Goal: Transaction & Acquisition: Purchase product/service

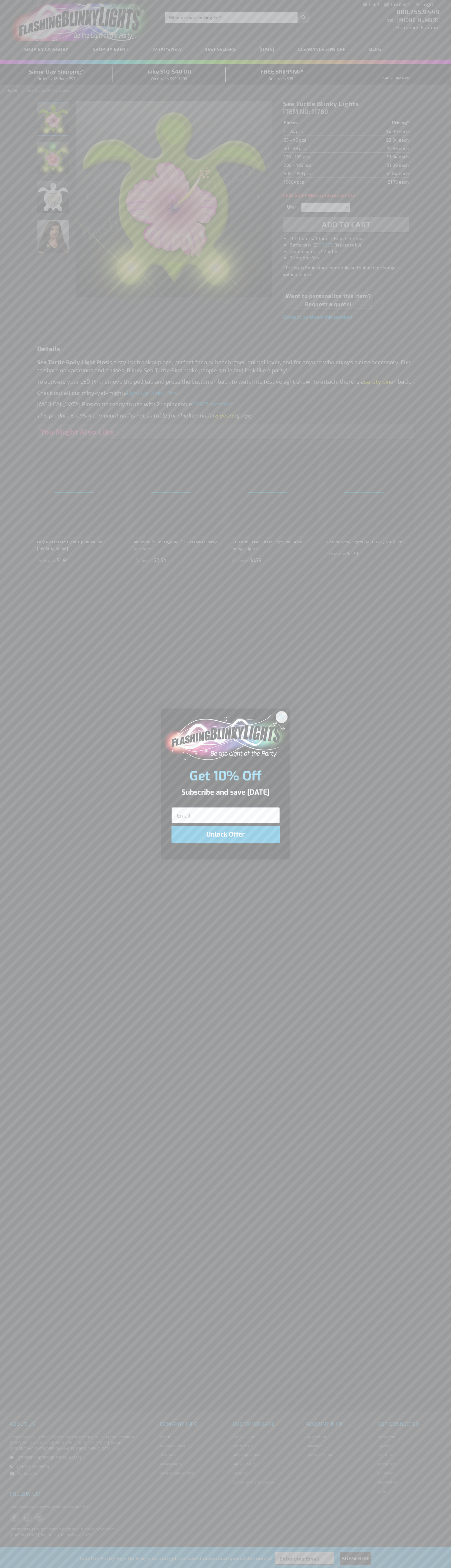
click at [281, 716] on icon "Close dialog" at bounding box center [281, 716] width 4 height 5
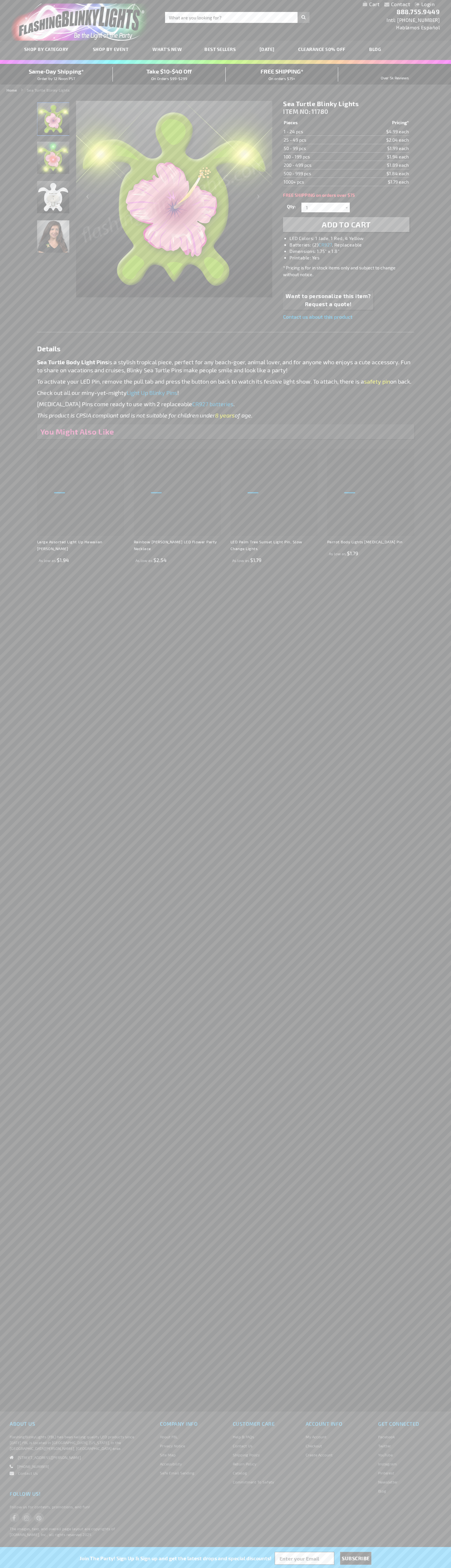
click at [346, 224] on span "Add to Cart" at bounding box center [346, 224] width 49 height 10
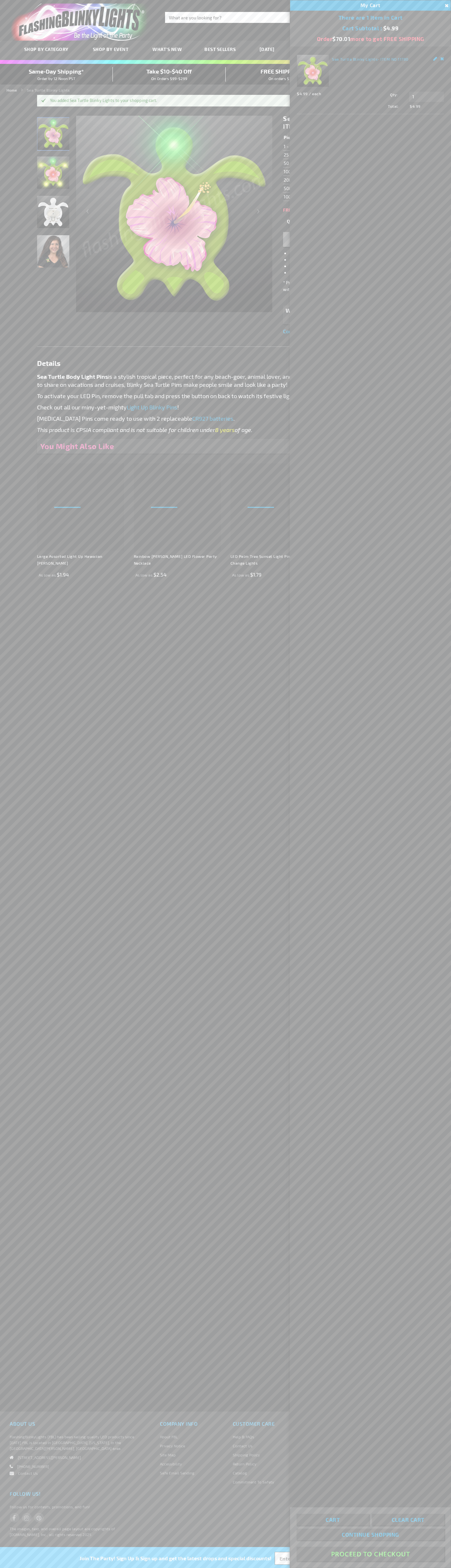
click at [370, 1554] on button "Proceed To Checkout" at bounding box center [371, 1554] width 148 height 15
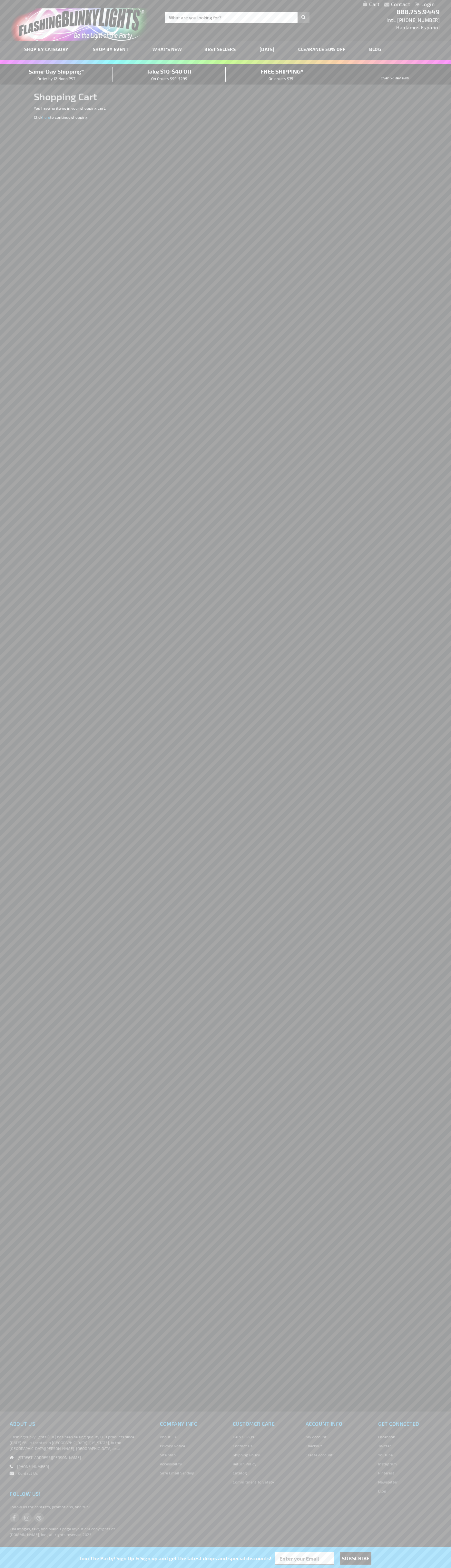
click at [57, 74] on span "Same-Day Shipping*" at bounding box center [57, 71] width 55 height 7
click at [119, 31] on img "store logo" at bounding box center [81, 23] width 139 height 37
click at [447, 572] on div "Contact Compare Products Login Skip to Content My Cart My Cart Close You have n…" at bounding box center [226, 784] width 451 height 1568
click at [146, 1567] on html "The store will not work correctly when cookies are disabled. Contact Compare Pr…" at bounding box center [226, 784] width 451 height 1568
click at [19, 841] on div "Contact Compare Products Login Skip to Content My Cart My Cart Close You have n…" at bounding box center [226, 784] width 451 height 1568
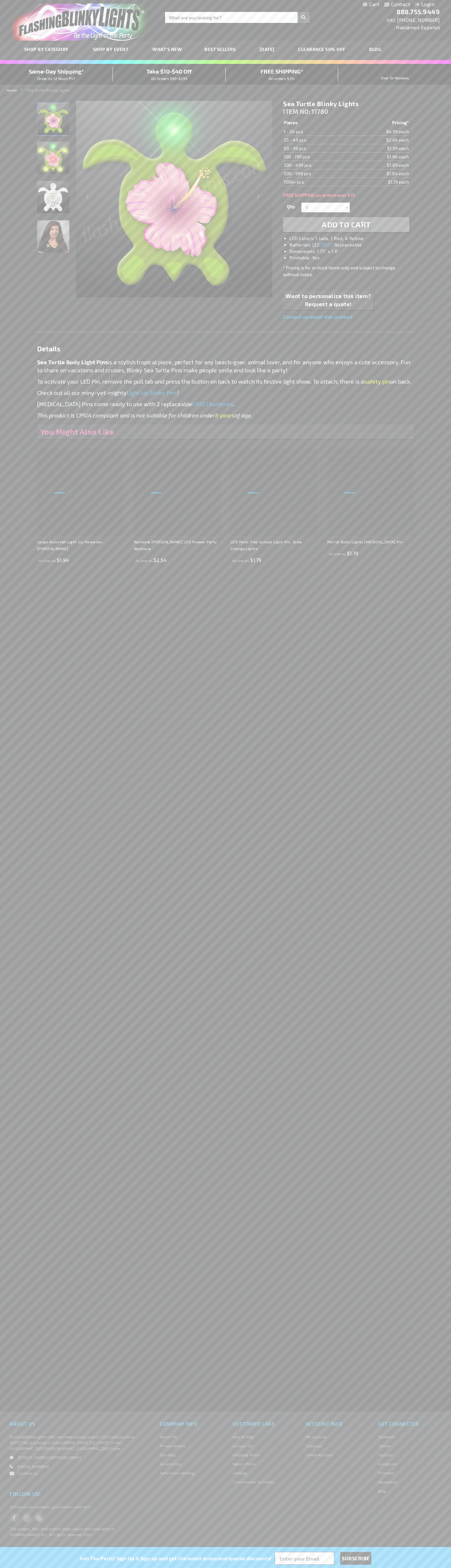
click at [53, 161] on img "Sea Turtle Blinky Pin" at bounding box center [53, 158] width 32 height 32
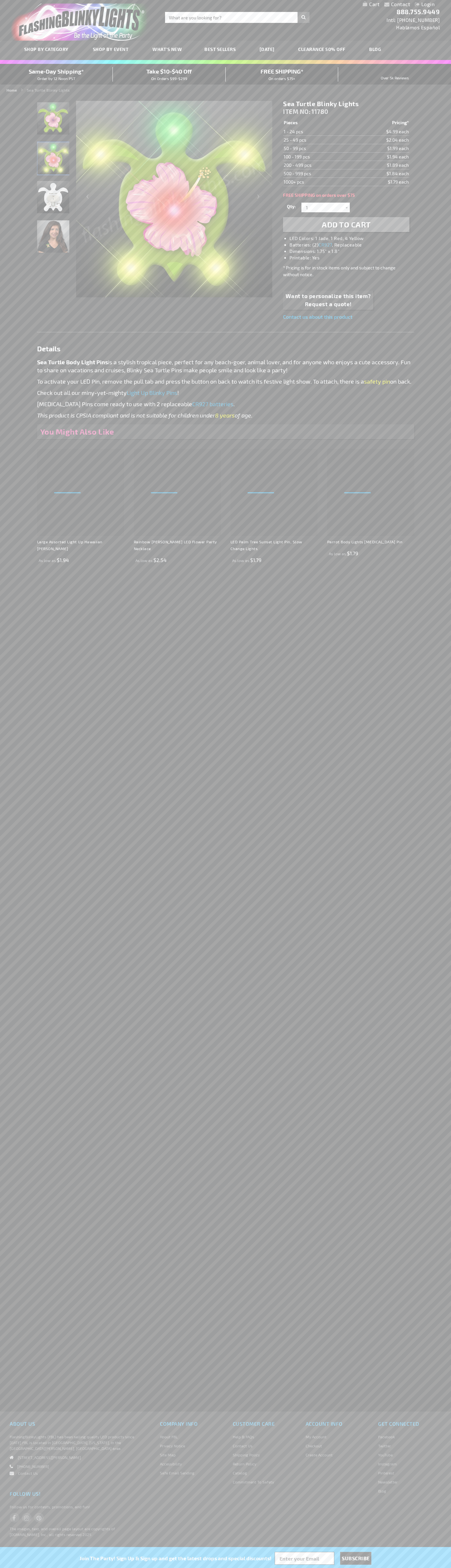
click at [297, 112] on span "ITEM NO:" at bounding box center [296, 112] width 28 height 8
click at [318, 132] on td "1 - 24 pcs" at bounding box center [317, 131] width 69 height 8
click at [318, 140] on td "25 - 49 pcs" at bounding box center [317, 140] width 69 height 8
click at [318, 149] on td "50 - 99 pcs" at bounding box center [317, 148] width 69 height 8
click at [318, 157] on td "100 - 199 pcs" at bounding box center [317, 156] width 69 height 8
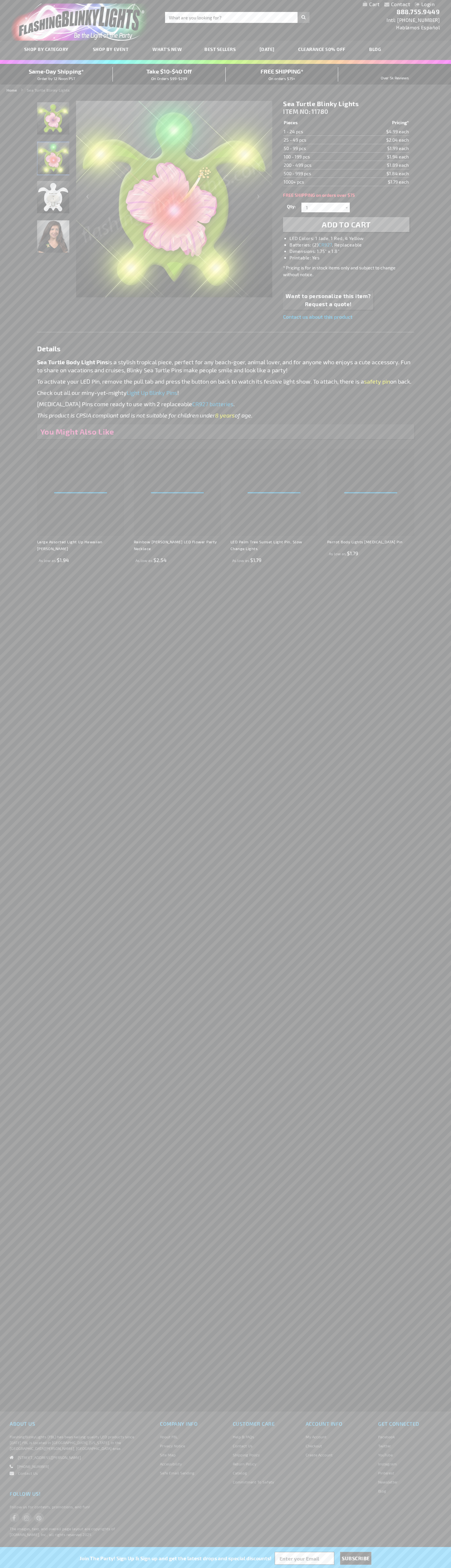
click at [318, 165] on td "200 - 499 pcs" at bounding box center [317, 165] width 69 height 8
click at [318, 174] on td "500 - 999 pcs" at bounding box center [317, 173] width 69 height 8
click at [318, 182] on td "1000+ pcs" at bounding box center [317, 181] width 69 height 8
click at [326, 208] on input "1" at bounding box center [326, 207] width 47 height 10
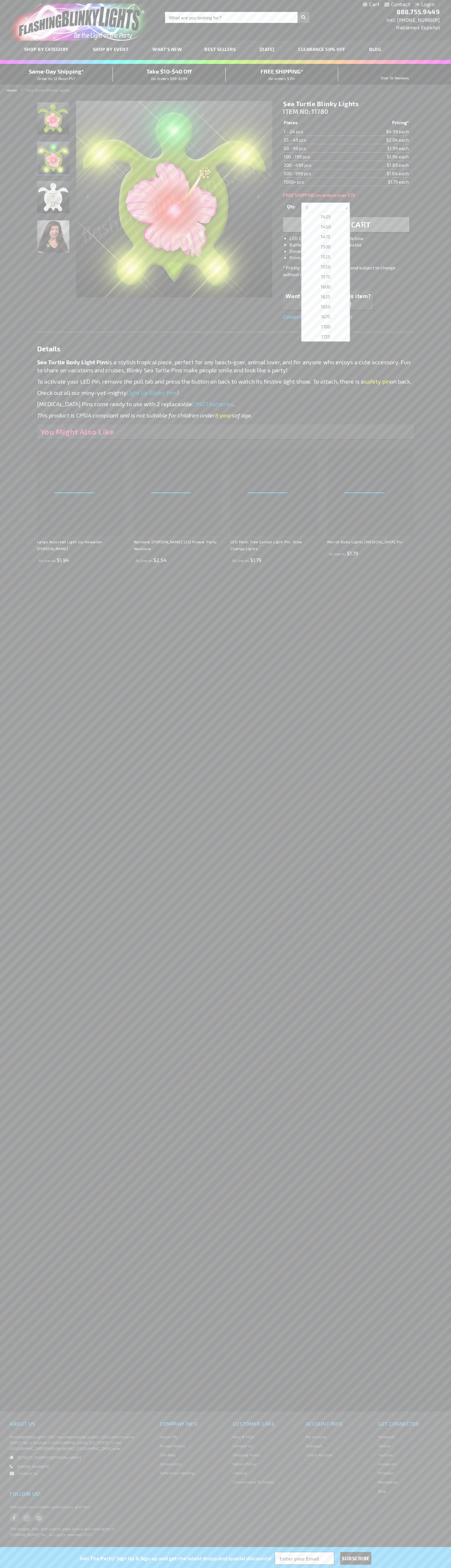
click at [323, 277] on span "1575" at bounding box center [326, 277] width 10 height 6
type input "1575"
click at [346, 224] on span "Add to Cart" at bounding box center [346, 224] width 49 height 10
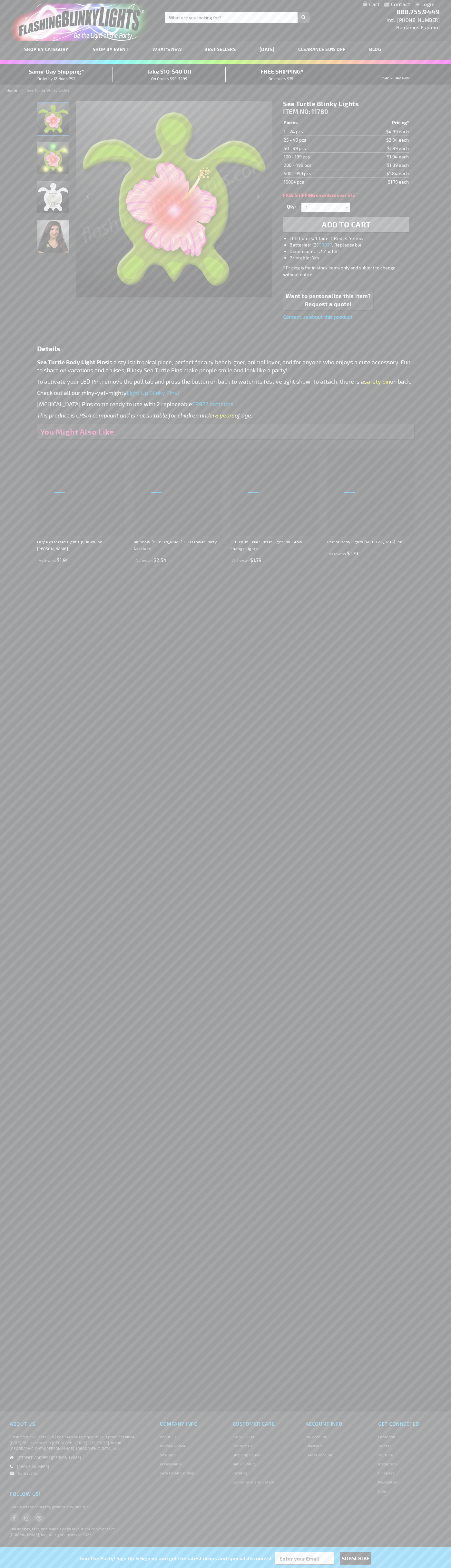
click at [371, 5] on link "My Cart" at bounding box center [371, 5] width 17 height 6
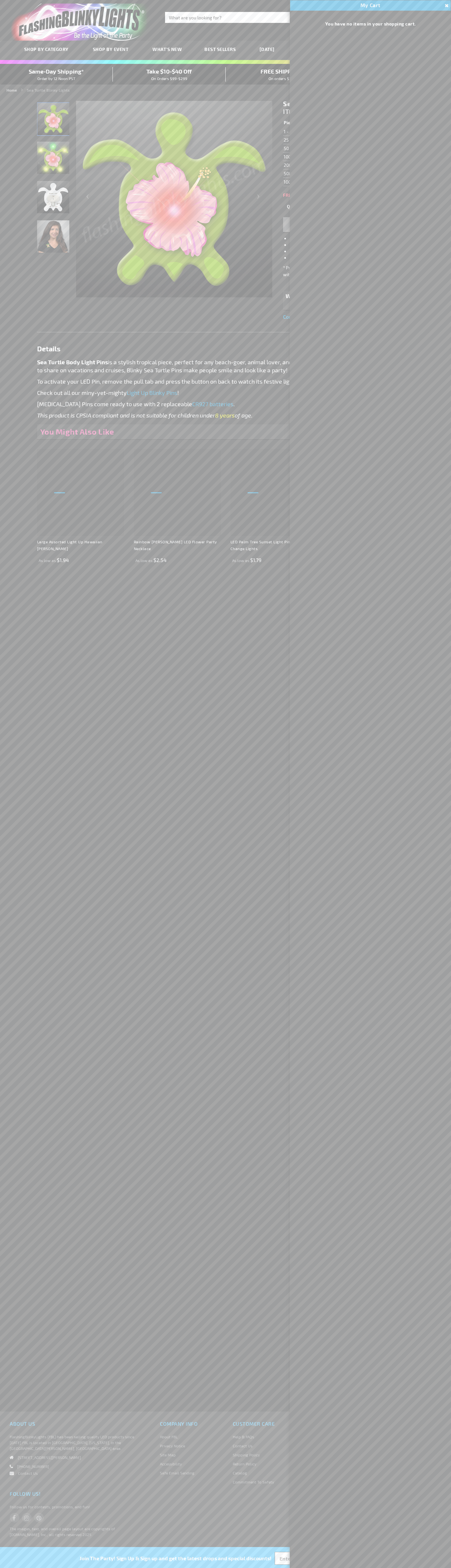
click at [57, 74] on span "Same-Day Shipping*" at bounding box center [57, 71] width 55 height 7
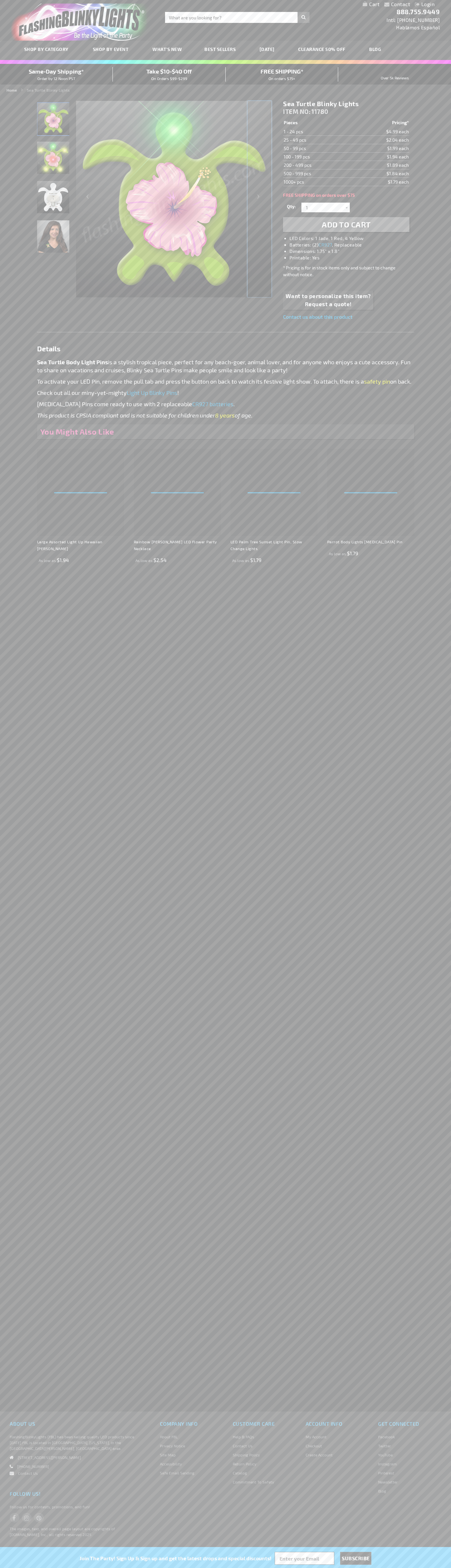
click at [260, 199] on div "Next" at bounding box center [260, 199] width 26 height 198
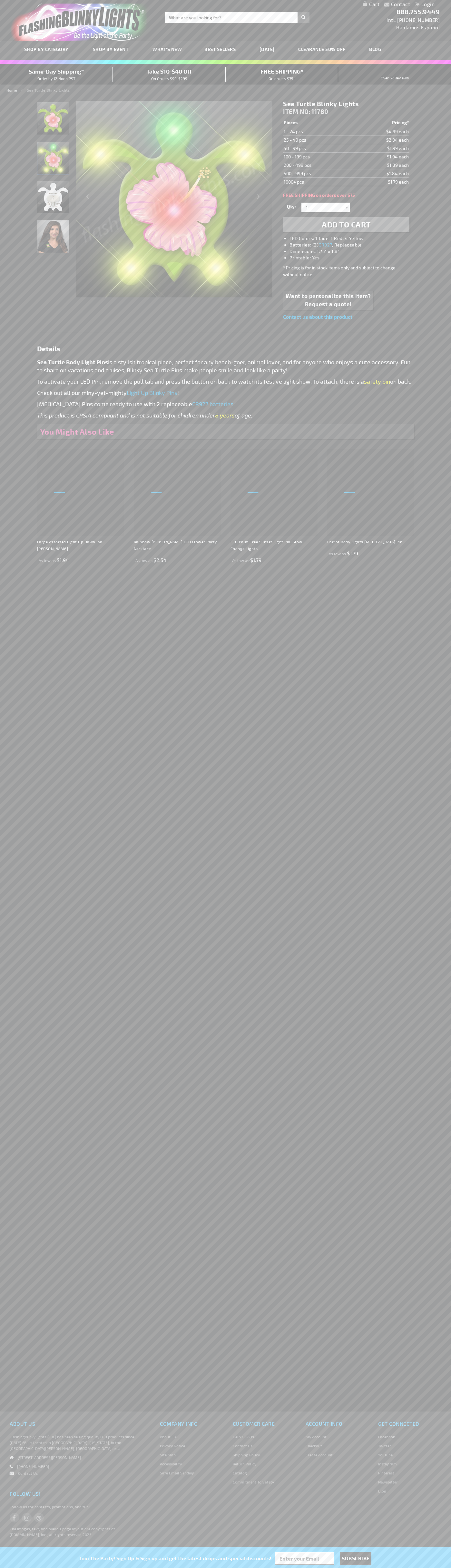
click at [57, 74] on span "Same-Day Shipping*" at bounding box center [57, 71] width 55 height 7
click at [260, 199] on div "Next" at bounding box center [260, 199] width 26 height 198
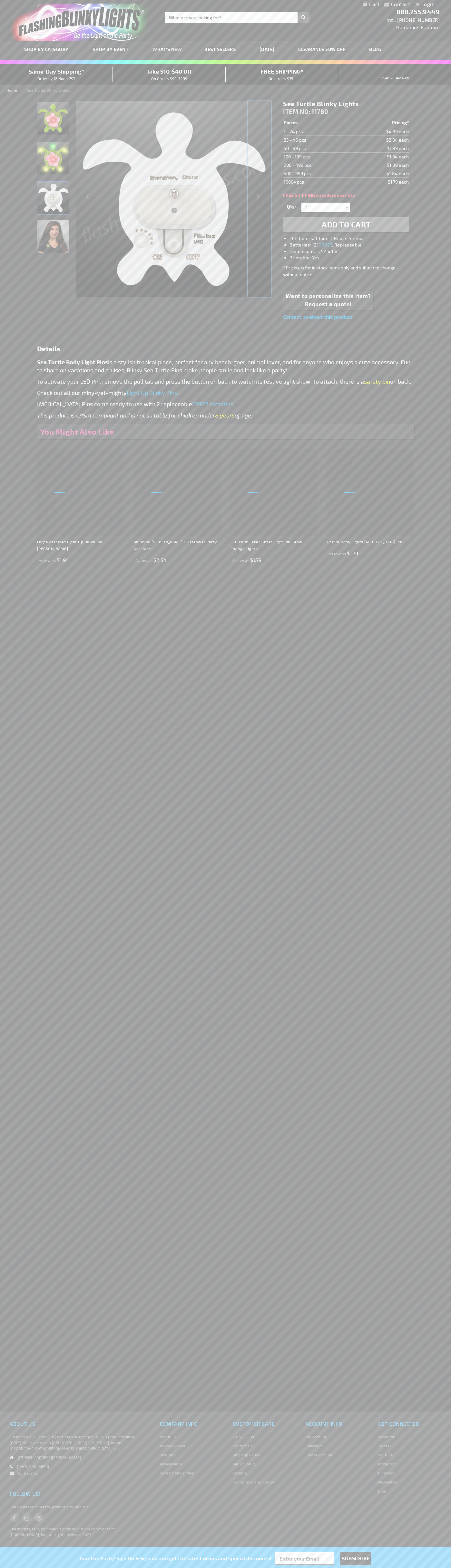
click at [260, 199] on div "Next" at bounding box center [260, 199] width 26 height 198
